Goal: Task Accomplishment & Management: Complete application form

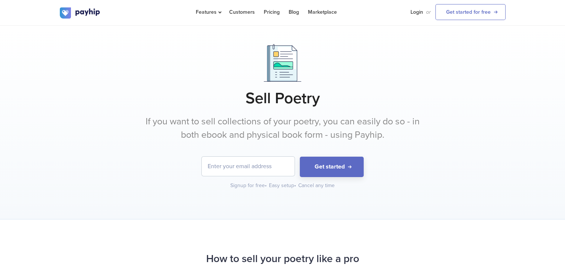
click at [256, 159] on input "email" at bounding box center [248, 166] width 93 height 19
type input "[EMAIL_ADDRESS][DOMAIN_NAME]"
click at [328, 167] on button "Get started" at bounding box center [332, 167] width 64 height 20
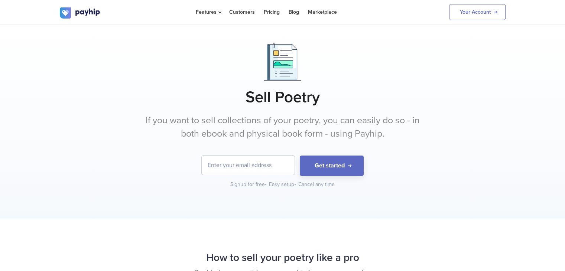
drag, startPoint x: 261, startPoint y: 178, endPoint x: 261, endPoint y: 170, distance: 7.8
click at [261, 170] on div "Get started Signup for free • Easy setup • Cancel any time" at bounding box center [283, 172] width 446 height 33
click at [261, 170] on input "email" at bounding box center [248, 165] width 93 height 19
type input "[EMAIL_ADDRESS][DOMAIN_NAME]"
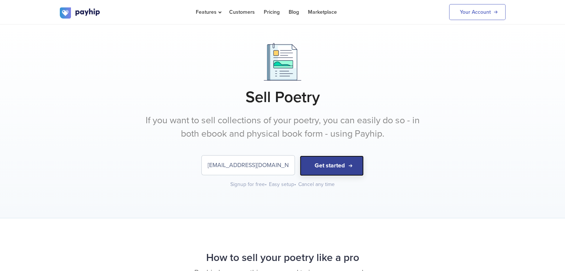
click at [317, 169] on button "Get started" at bounding box center [332, 166] width 64 height 20
